Goal: Complete application form

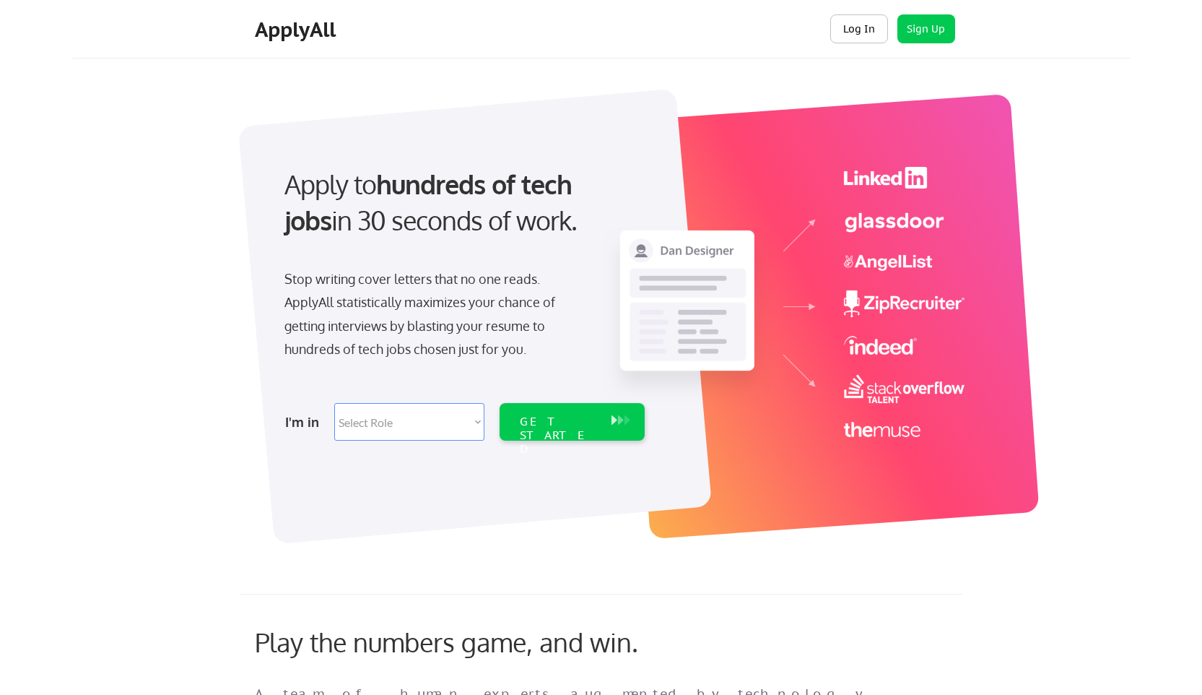
click at [864, 35] on button "Log In" at bounding box center [859, 28] width 58 height 29
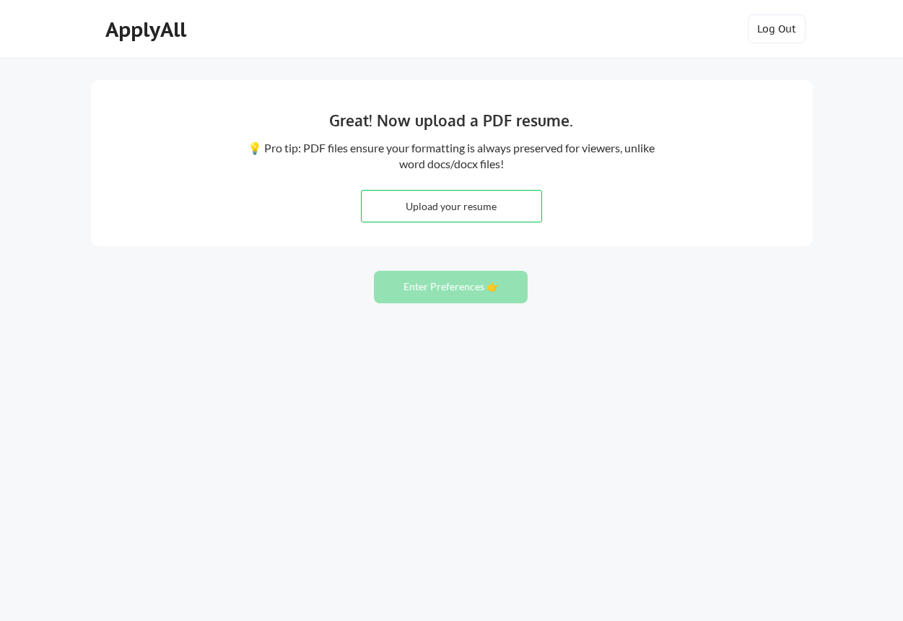
click at [492, 197] on input "file" at bounding box center [452, 206] width 180 height 31
type input "C:\fakepath\resume.pdf"
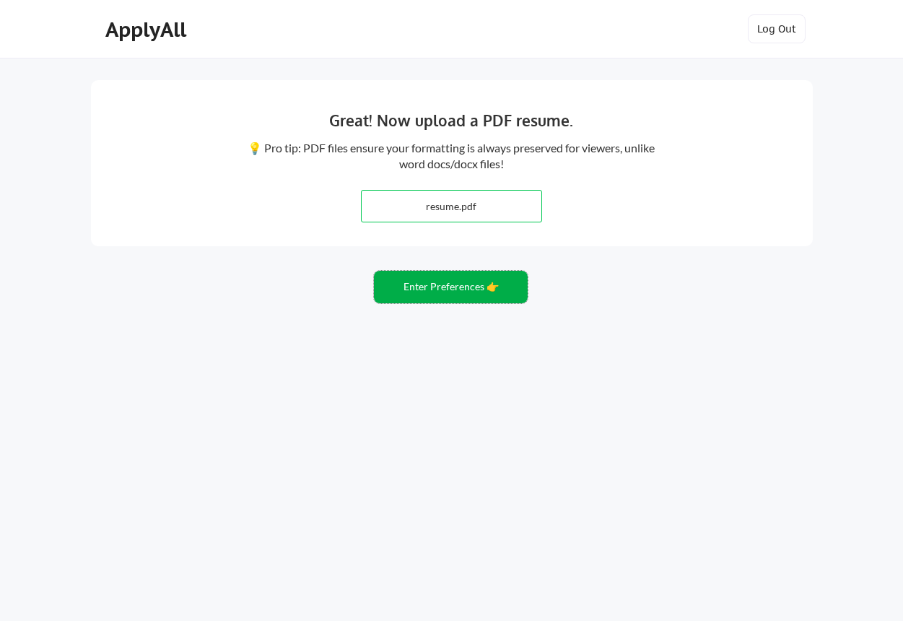
click at [469, 287] on button "Enter Preferences 👉" at bounding box center [451, 287] width 154 height 32
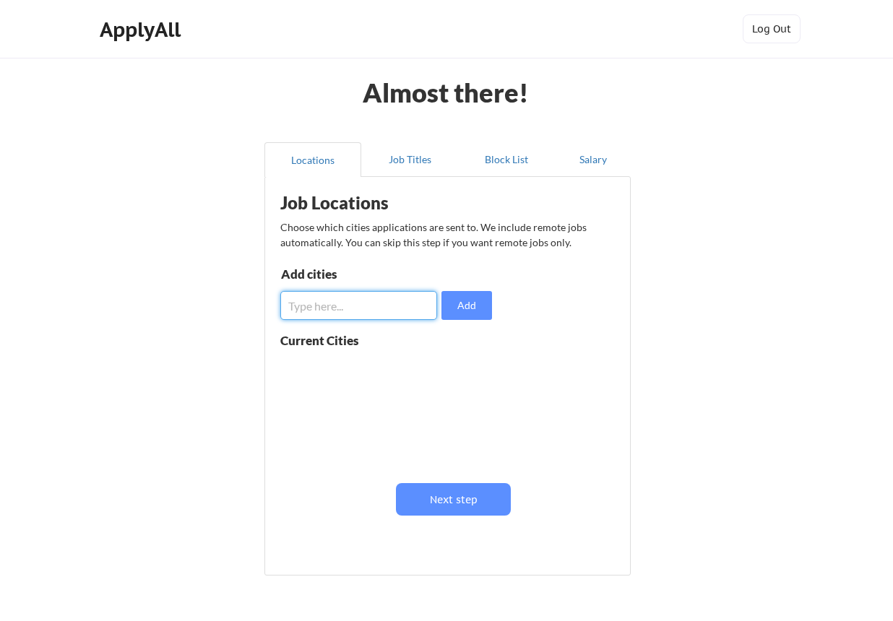
click at [366, 291] on input "input" at bounding box center [358, 305] width 157 height 29
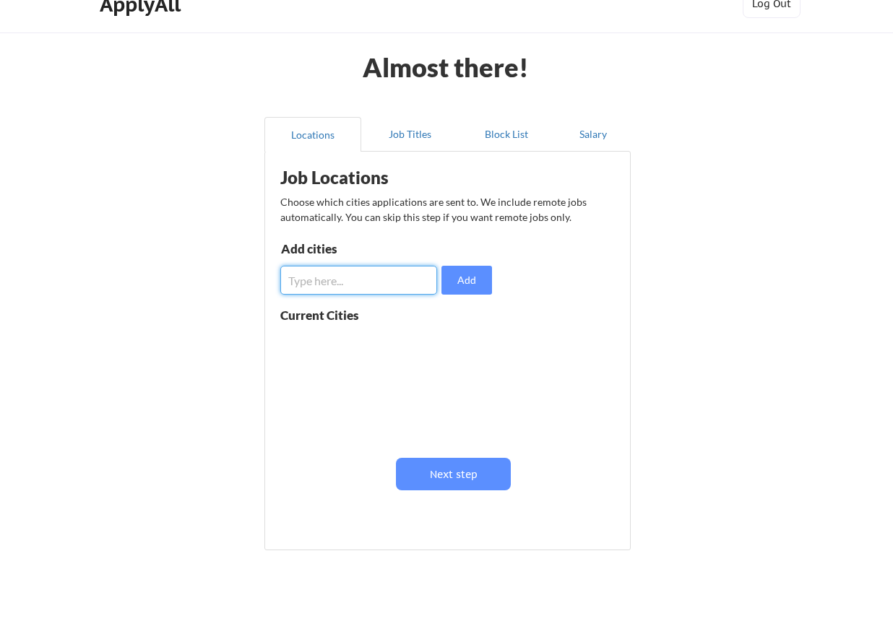
scroll to position [14, 0]
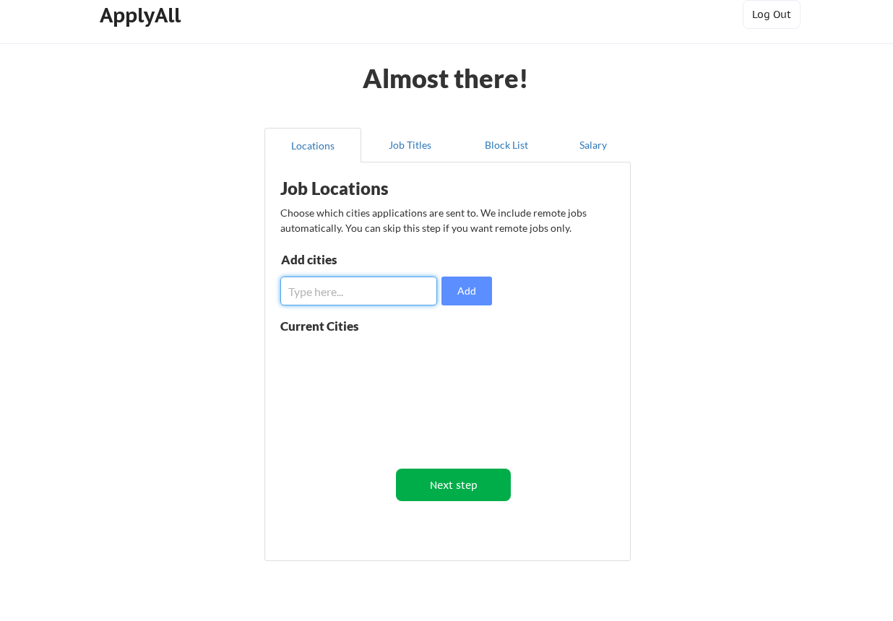
click at [480, 490] on button "Next step" at bounding box center [453, 485] width 115 height 32
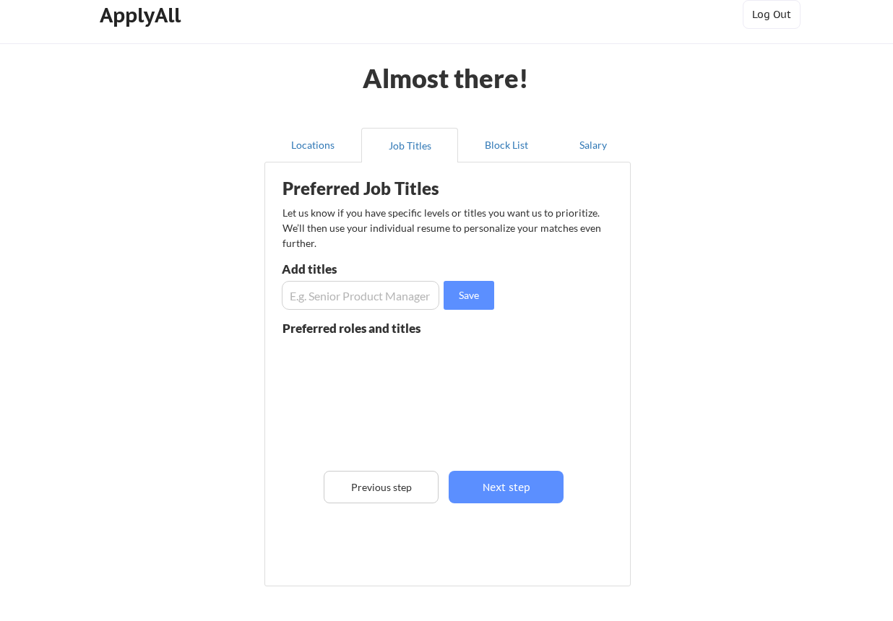
click at [387, 299] on input "input" at bounding box center [360, 295] width 157 height 29
type input "e"
type input "Executive Assistant"
click at [475, 295] on button "Save" at bounding box center [468, 295] width 51 height 29
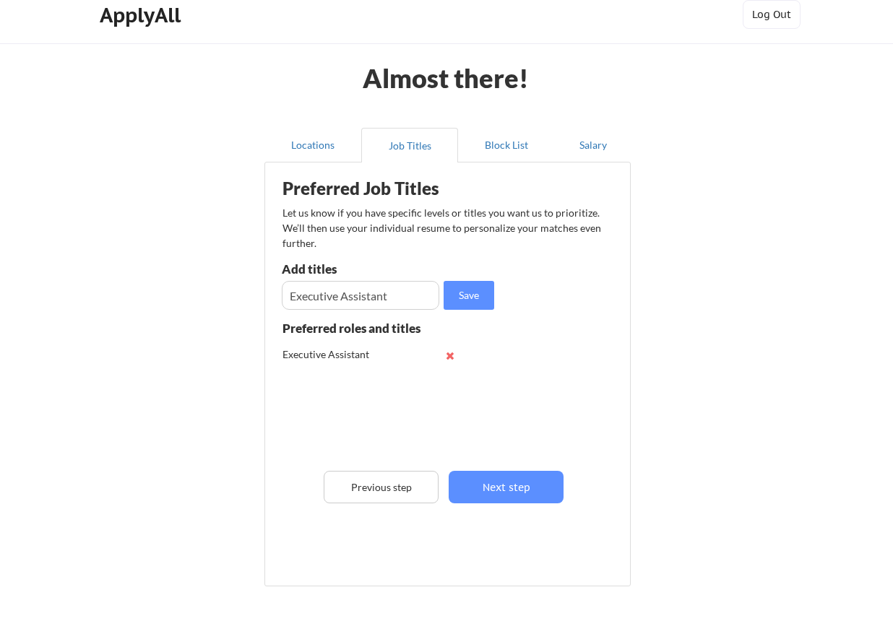
click at [392, 294] on input "input" at bounding box center [360, 295] width 157 height 29
type input "Admin Manager"
click at [493, 290] on button "Save" at bounding box center [468, 295] width 51 height 29
click at [342, 292] on input "input" at bounding box center [360, 295] width 157 height 29
type input "Operations Admin"
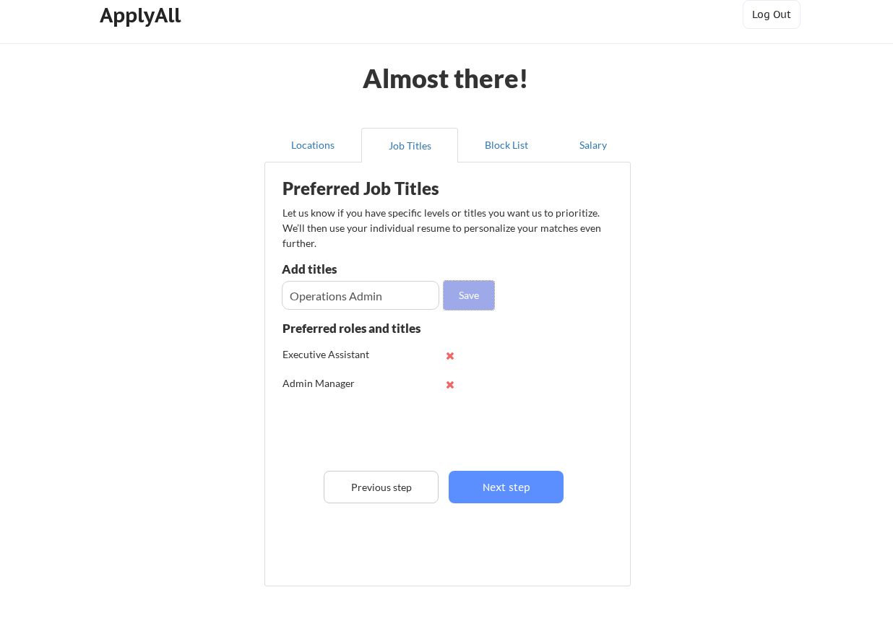
click at [466, 291] on button "Save" at bounding box center [468, 295] width 51 height 29
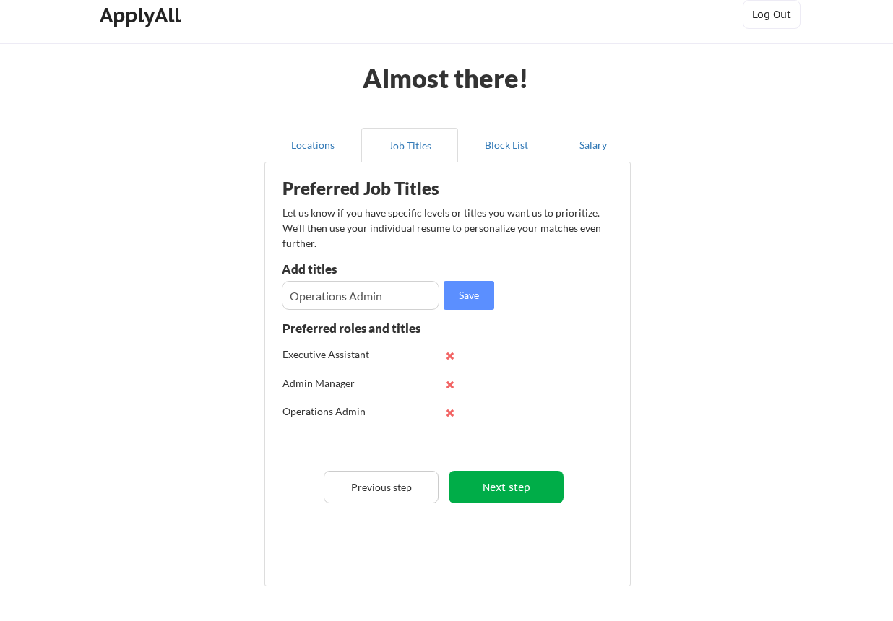
click at [493, 489] on button "Next step" at bounding box center [505, 487] width 115 height 32
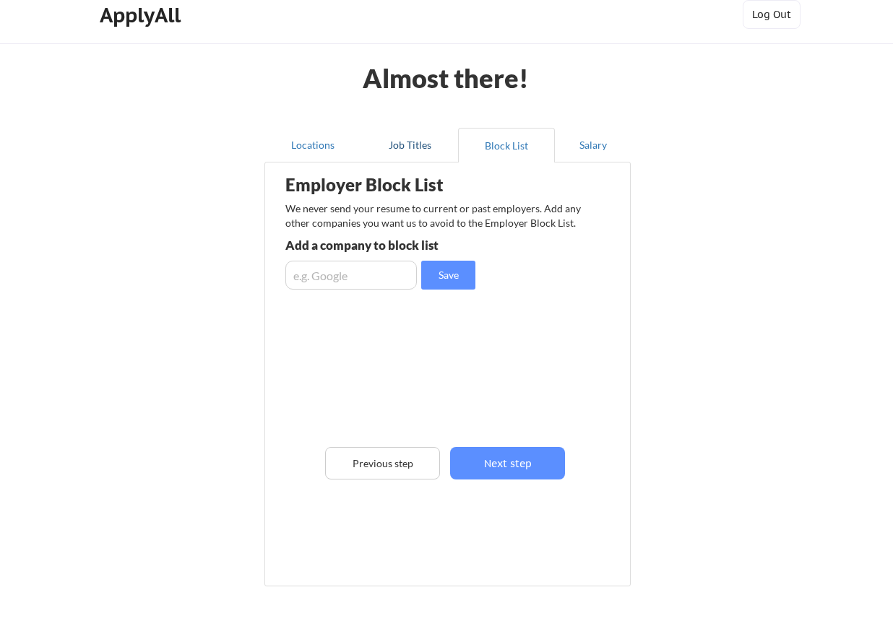
click at [422, 148] on button "Job Titles" at bounding box center [409, 145] width 97 height 35
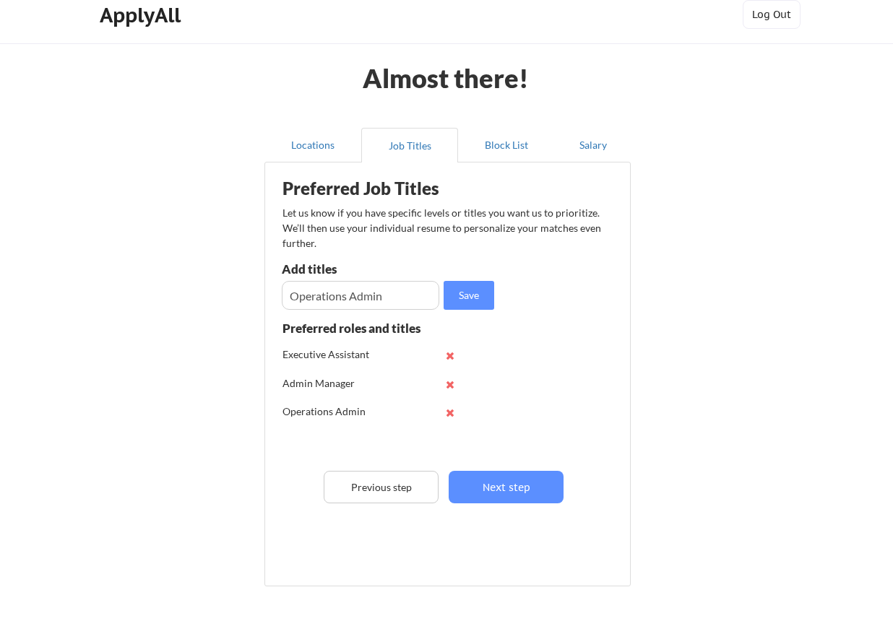
click at [369, 359] on div "Executive Assistant" at bounding box center [329, 354] width 95 height 14
click at [505, 150] on button "Block List" at bounding box center [506, 145] width 97 height 35
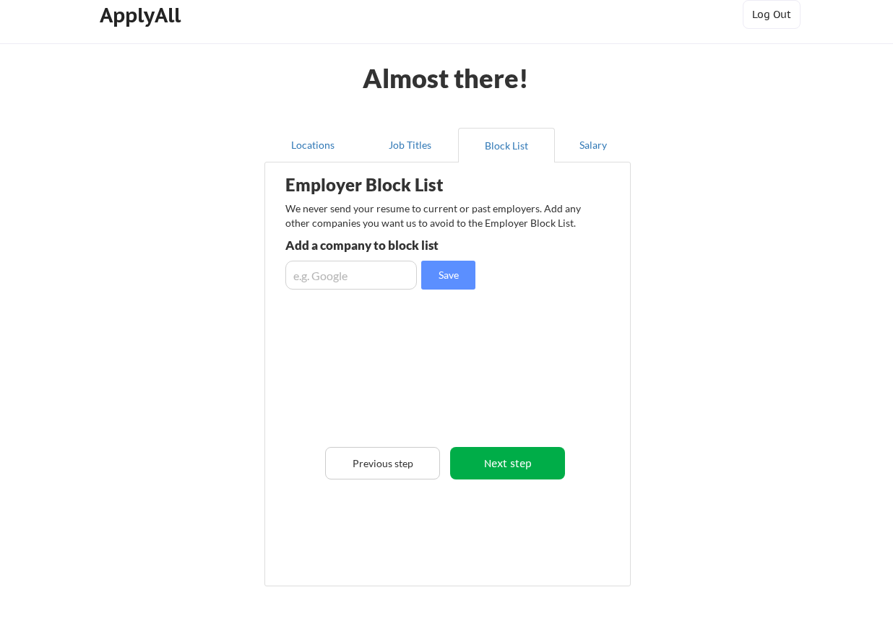
click at [497, 469] on button "Next step" at bounding box center [507, 463] width 115 height 32
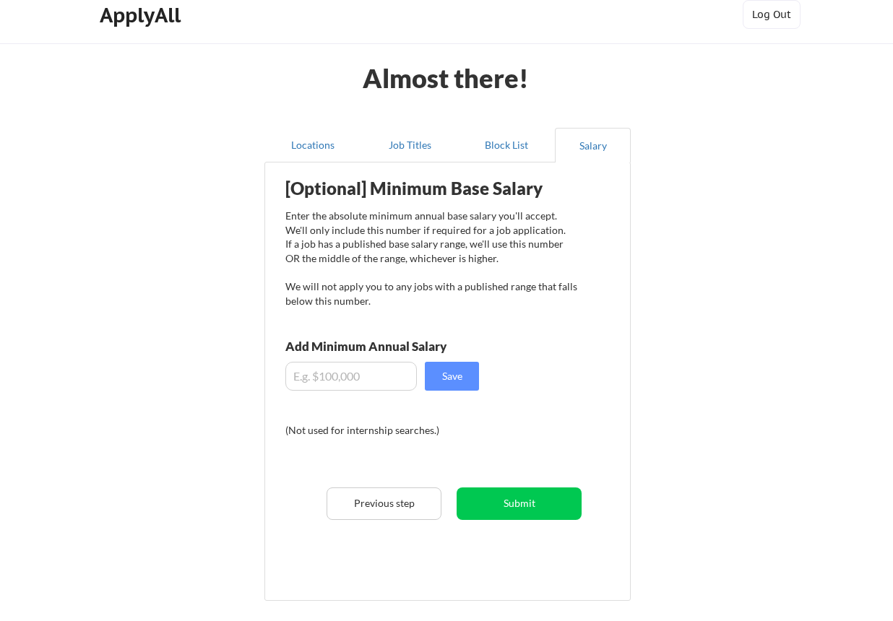
click at [363, 371] on input "input" at bounding box center [350, 376] width 131 height 29
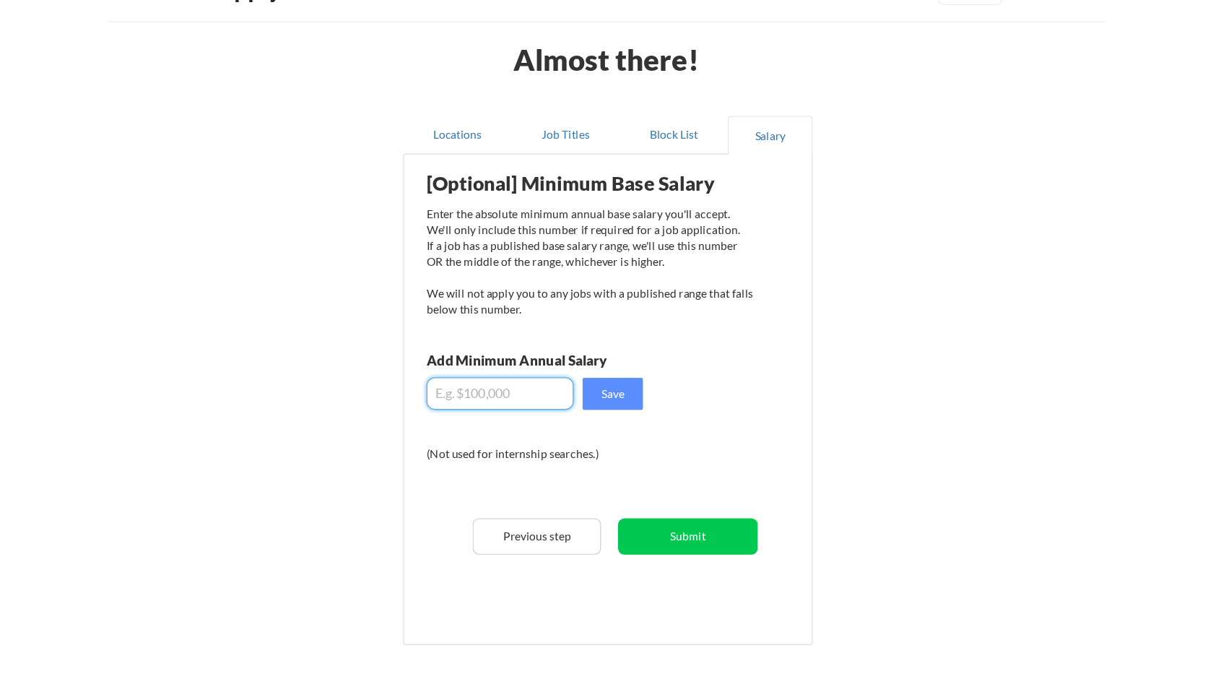
scroll to position [40, 0]
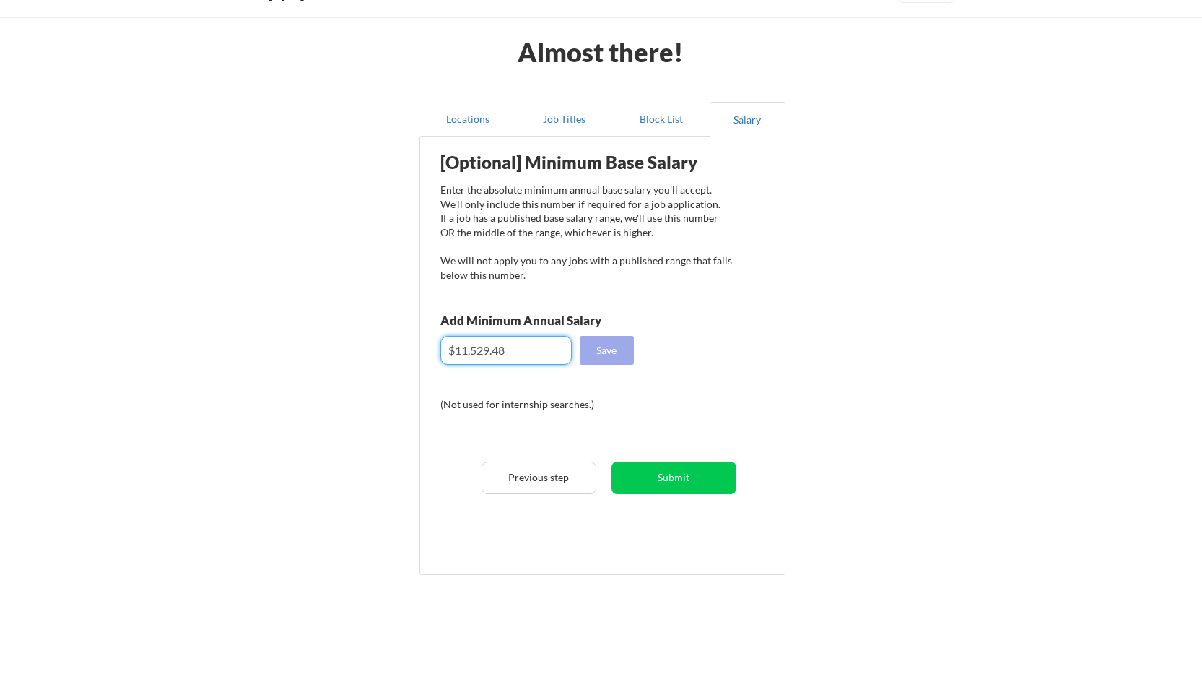
type input "$11,529.48"
click at [617, 348] on button "Save" at bounding box center [607, 350] width 54 height 29
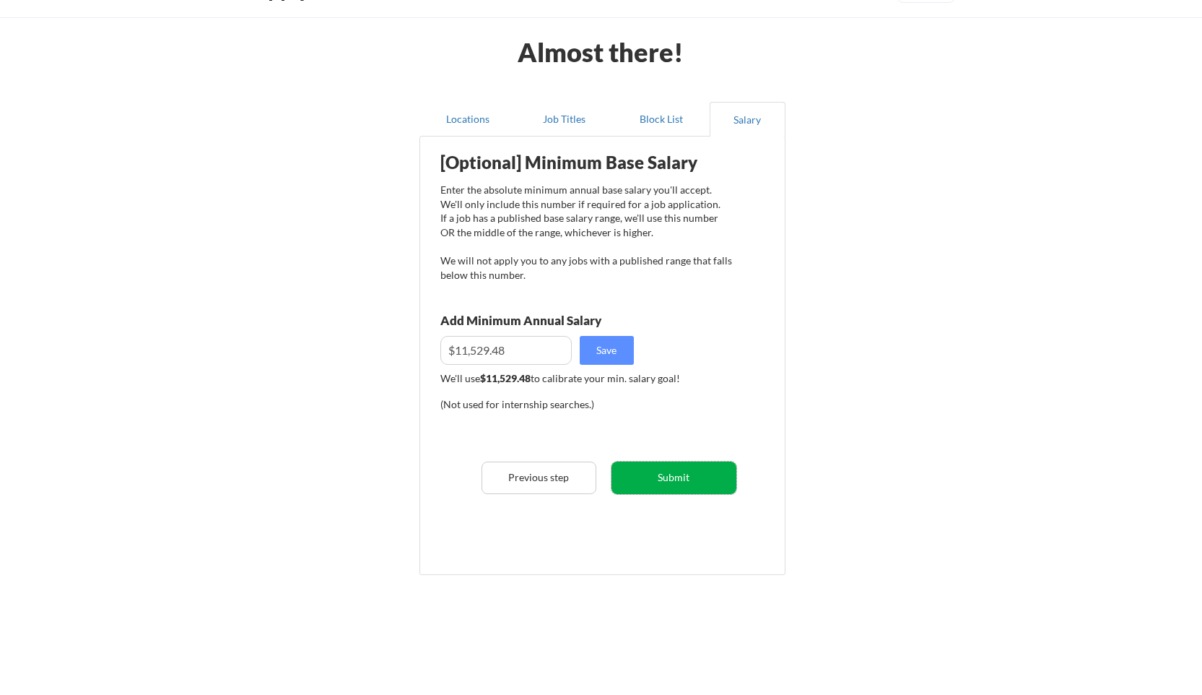
click at [667, 483] on button "Submit" at bounding box center [674, 477] width 125 height 32
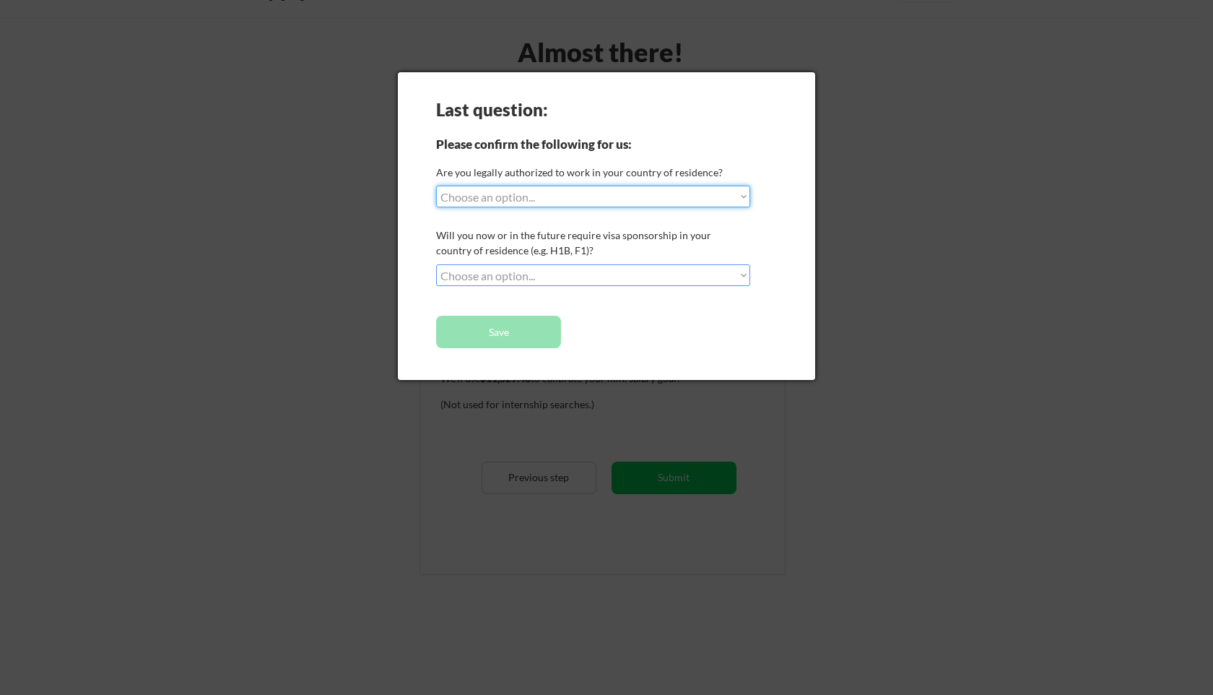
click at [640, 203] on select "Choose an option... Yes, I am a US Citizen Yes, I am a Canadian Citizen Yes, I …" at bounding box center [593, 197] width 314 height 22
select select ""no__i_am_not__yet__authorized""
click at [436, 186] on select "Choose an option... Yes, I am a US Citizen Yes, I am a Canadian Citizen Yes, I …" at bounding box center [593, 197] width 314 height 22
click at [619, 278] on select "Choose an option... No, I will not need sponsorship Yes, I will need sponsorship" at bounding box center [593, 275] width 314 height 22
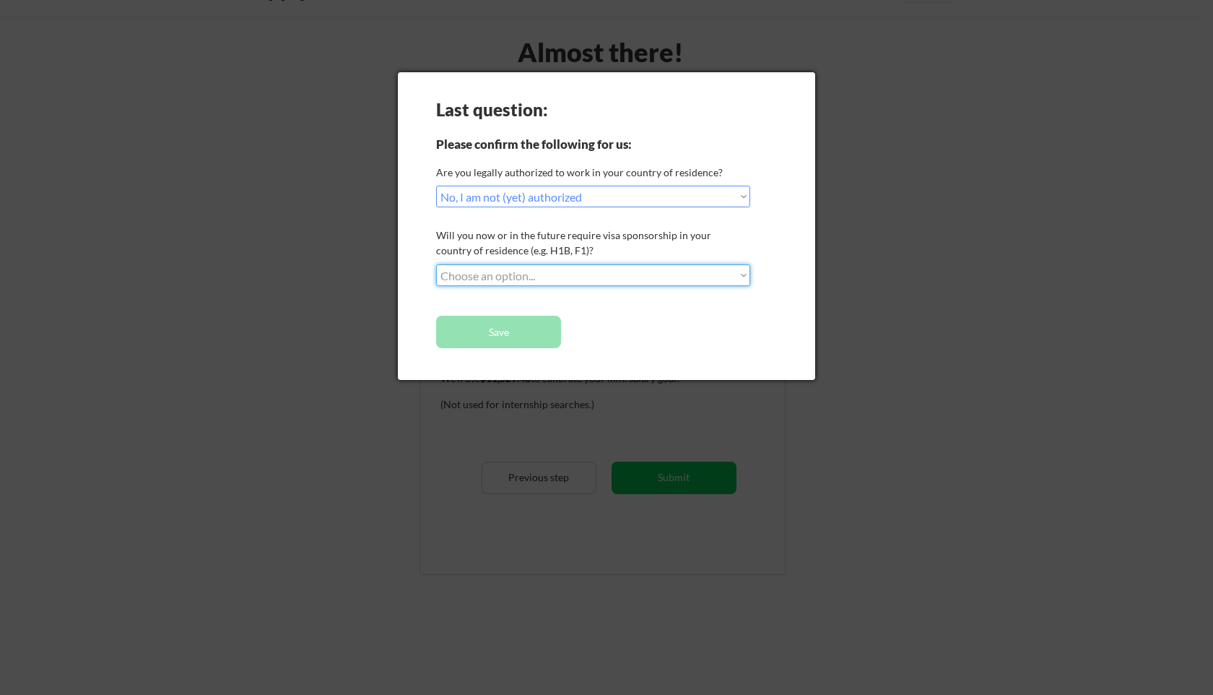
select select ""no__i_will_not_need_sponsorship""
click at [436, 264] on select "Choose an option... No, I will not need sponsorship Yes, I will need sponsorship" at bounding box center [593, 275] width 314 height 22
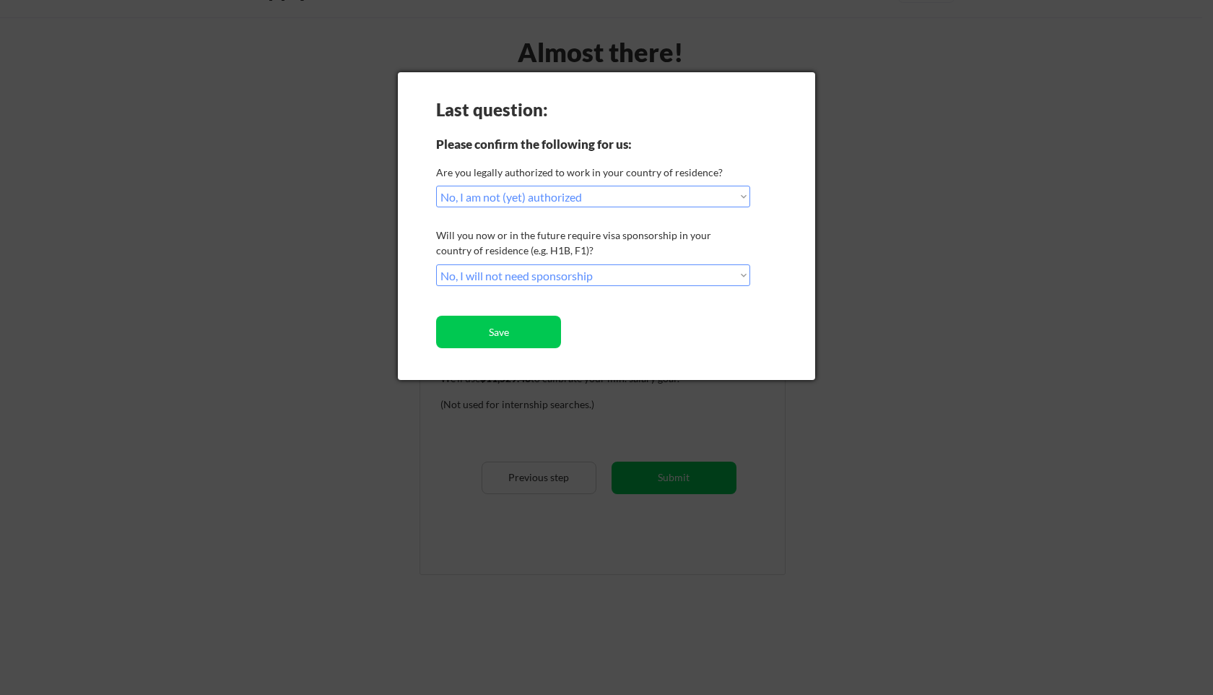
click at [631, 191] on select "Choose an option... Yes, I am a US Citizen Yes, I am a Canadian Citizen Yes, I …" at bounding box center [593, 197] width 314 height 22
click at [436, 186] on select "Choose an option... Yes, I am a US Citizen Yes, I am a Canadian Citizen Yes, I …" at bounding box center [593, 197] width 314 height 22
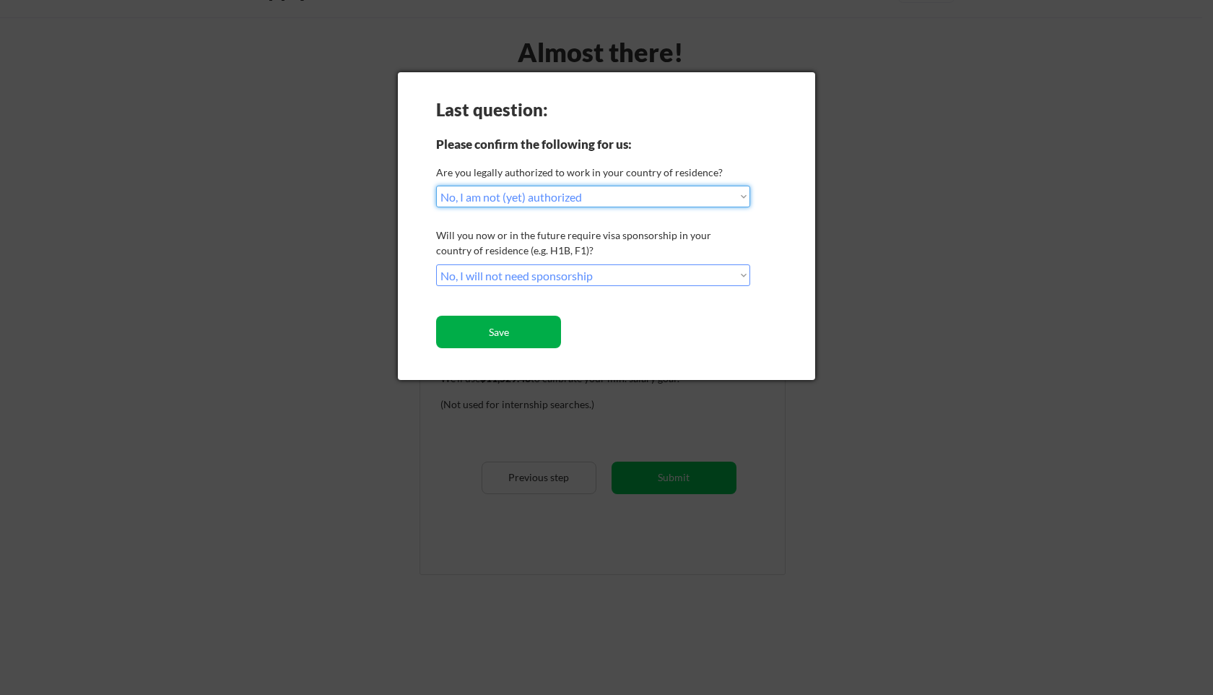
click at [540, 331] on button "Save" at bounding box center [498, 332] width 125 height 32
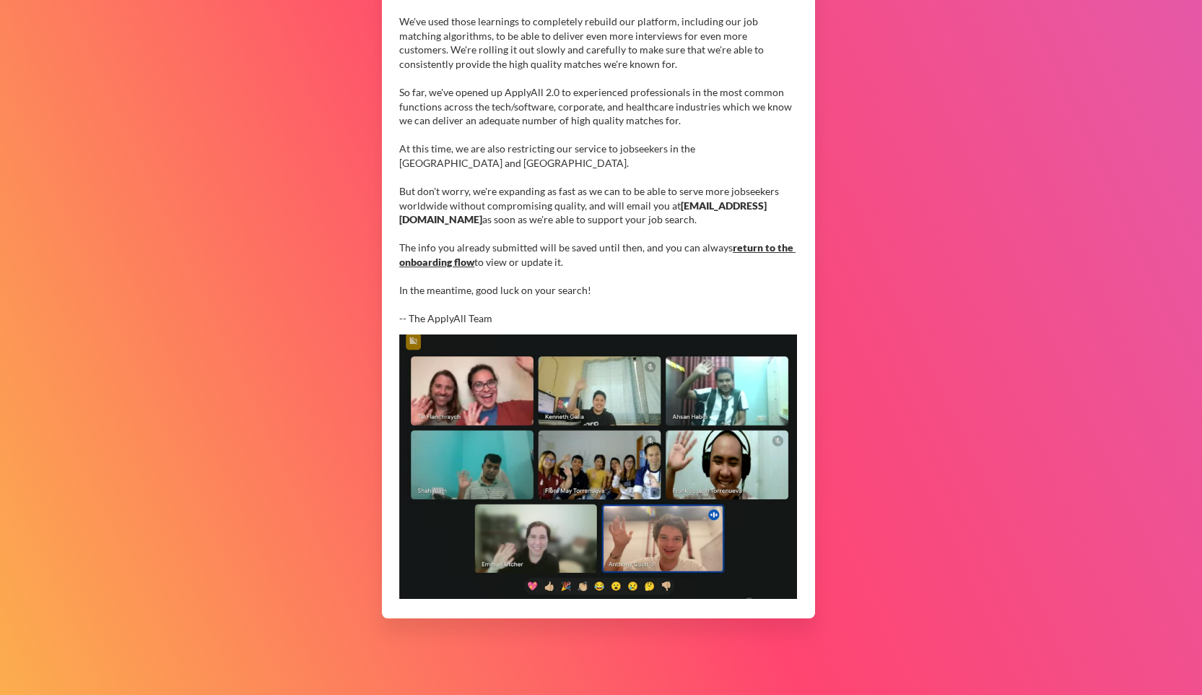
scroll to position [243, 0]
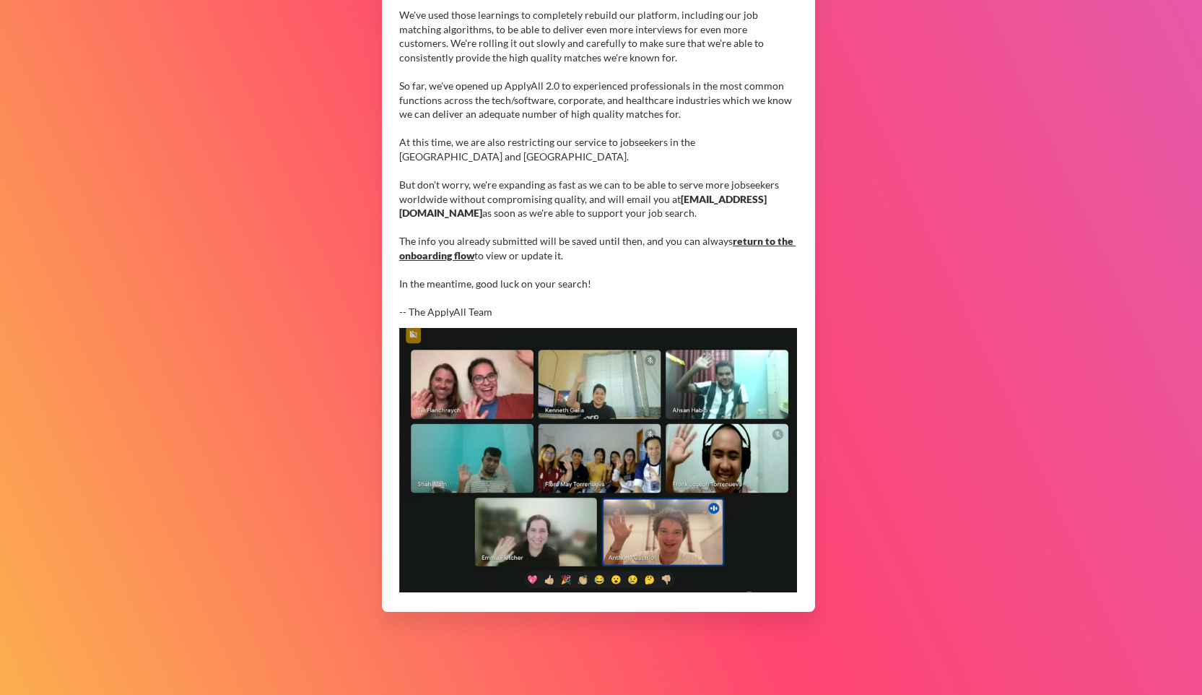
click at [761, 242] on link "return to the onboarding flow" at bounding box center [597, 248] width 396 height 27
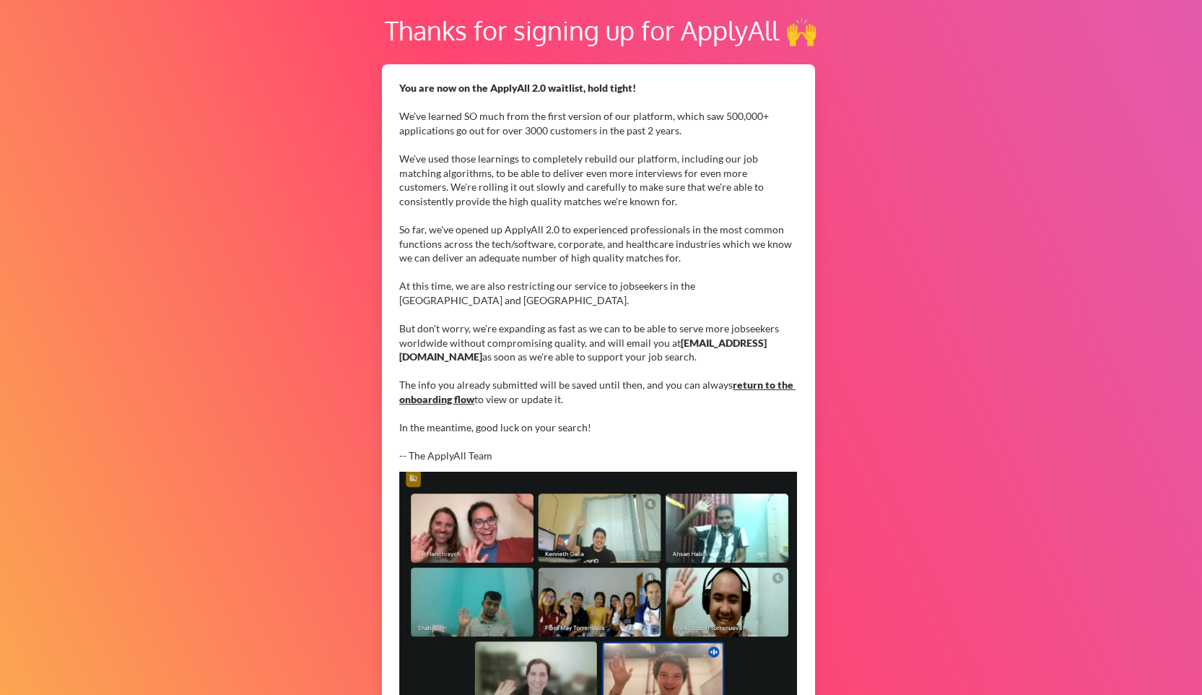
scroll to position [0, 0]
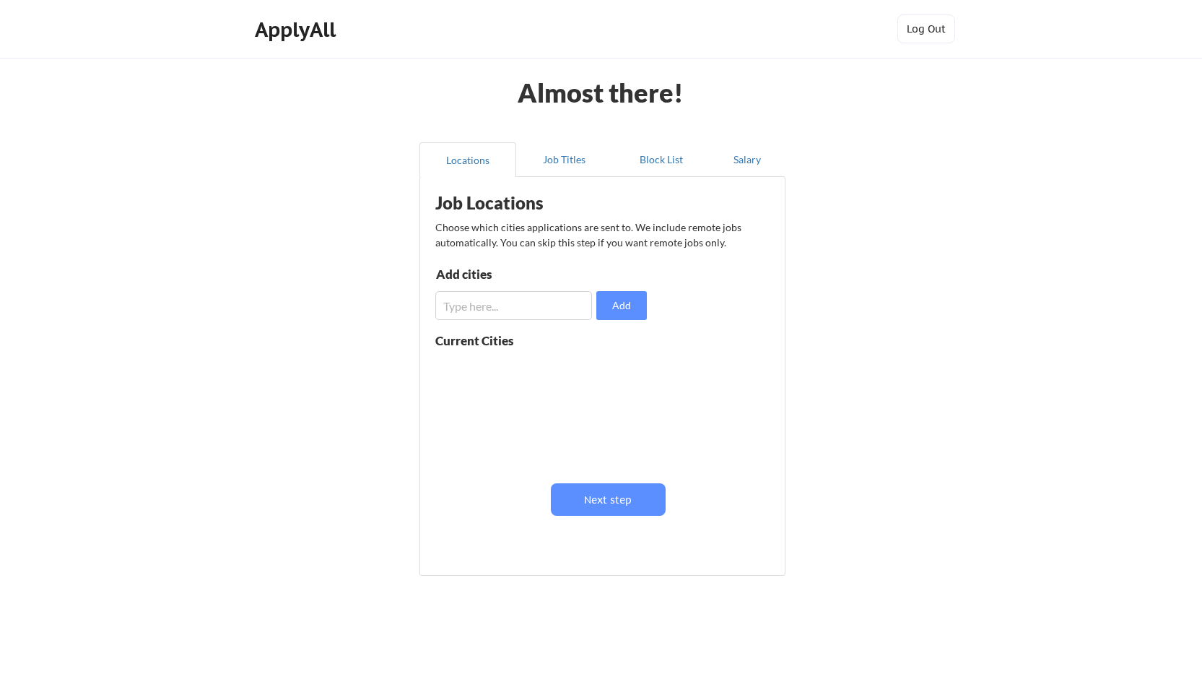
click at [531, 315] on input "input" at bounding box center [513, 305] width 157 height 29
